Goal: Information Seeking & Learning: Understand process/instructions

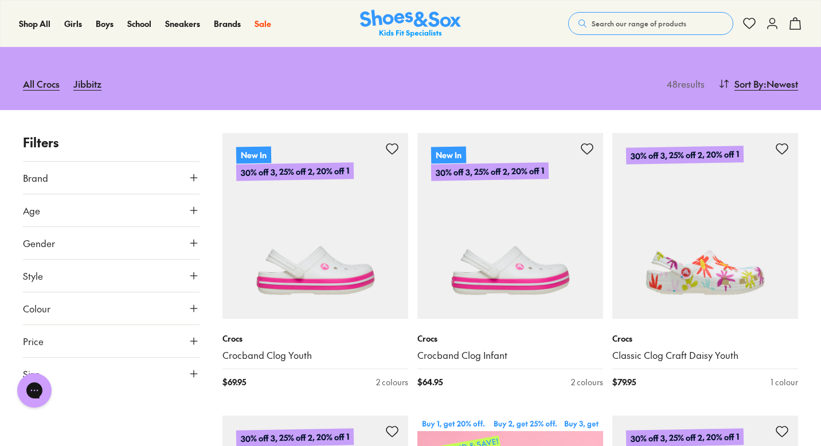
scroll to position [109, 0]
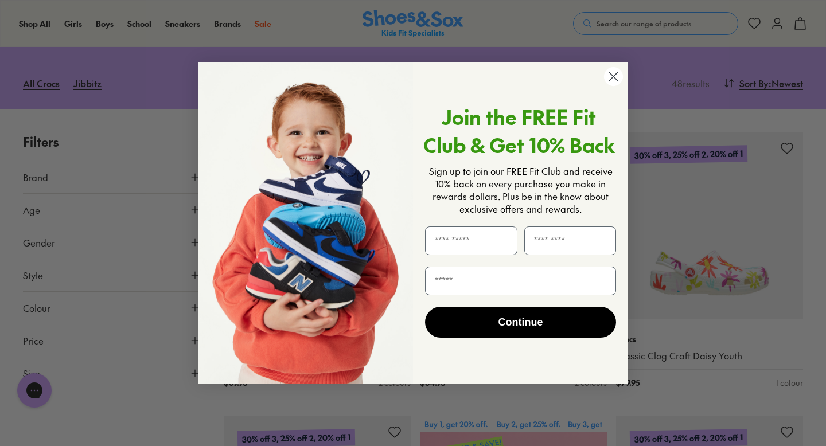
click at [614, 75] on icon "Close dialog" at bounding box center [614, 76] width 8 height 8
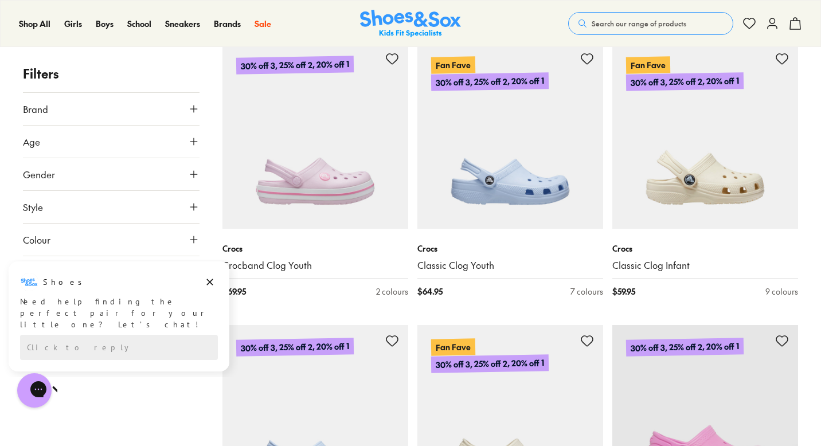
scroll to position [1047, 0]
click at [194, 138] on icon at bounding box center [193, 141] width 11 height 11
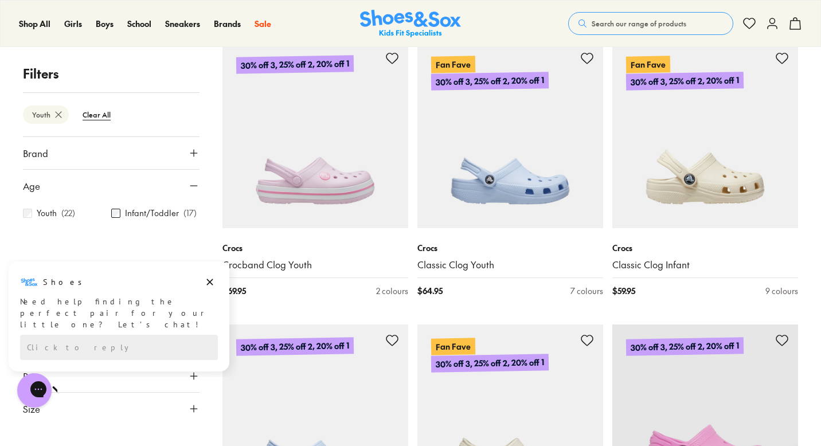
scroll to position [73, 0]
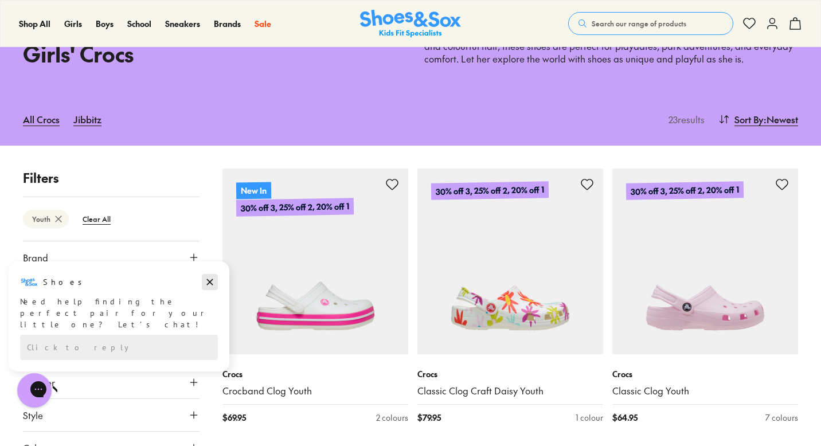
click at [209, 283] on icon "Dismiss campaign" at bounding box center [210, 282] width 6 height 6
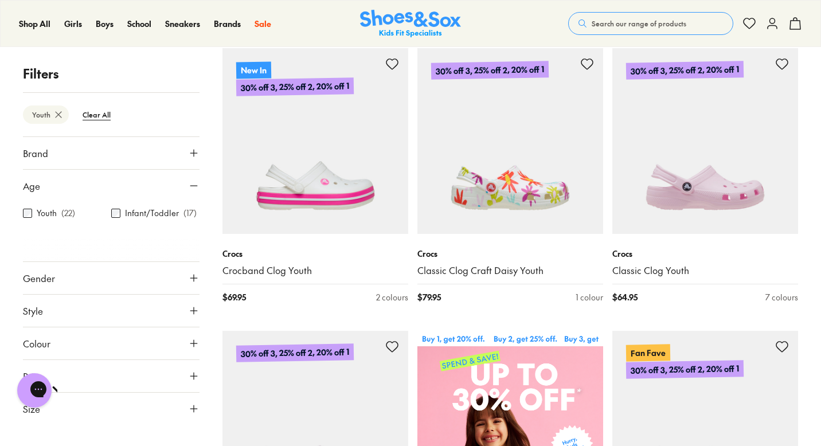
scroll to position [193, 0]
click at [193, 278] on use at bounding box center [193, 278] width 7 height 7
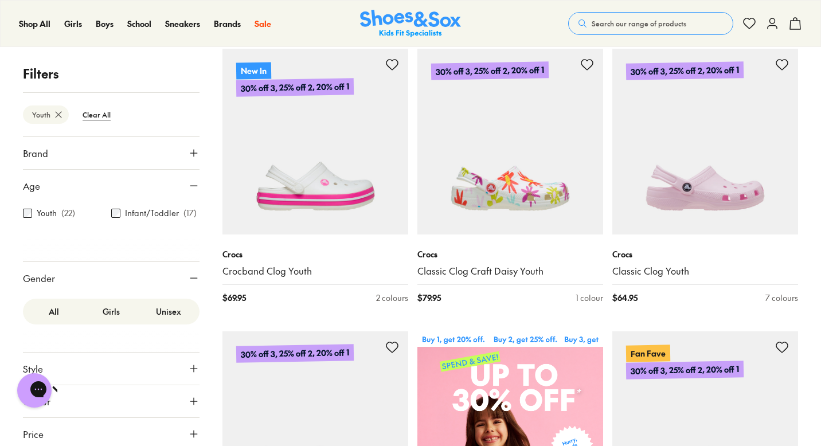
click at [122, 311] on label "Girls" at bounding box center [111, 311] width 57 height 21
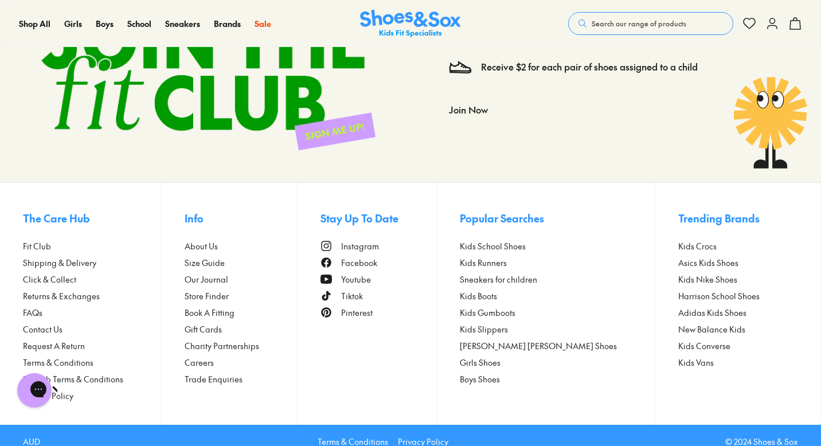
scroll to position [1922, 0]
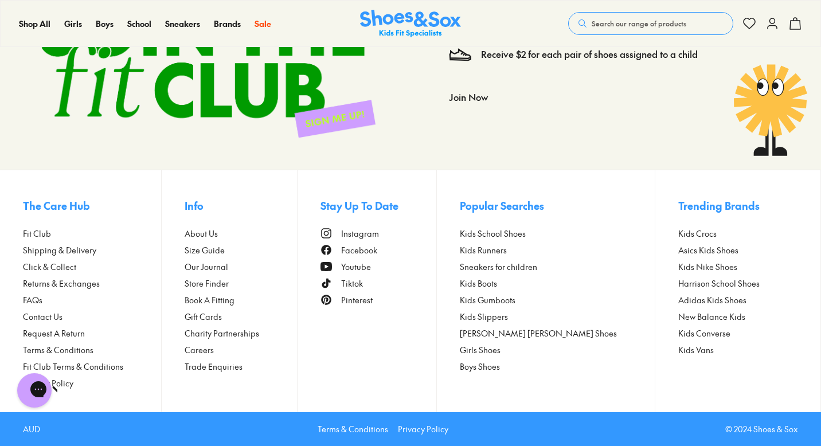
click at [67, 282] on span "Returns & Exchanges" at bounding box center [61, 284] width 77 height 12
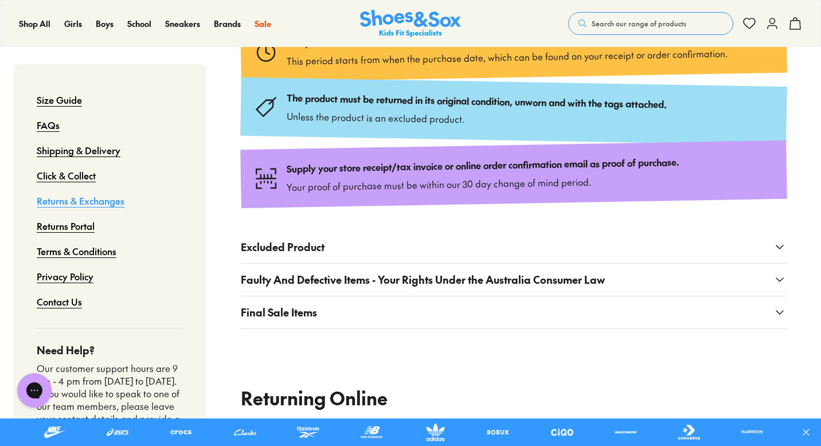
scroll to position [250, 0]
click at [773, 286] on icon at bounding box center [780, 279] width 14 height 14
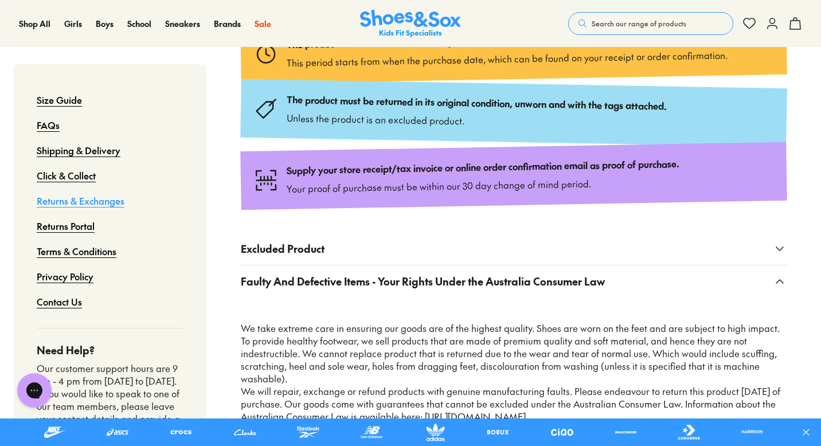
scroll to position [0, 0]
